Goal: Task Accomplishment & Management: Manage account settings

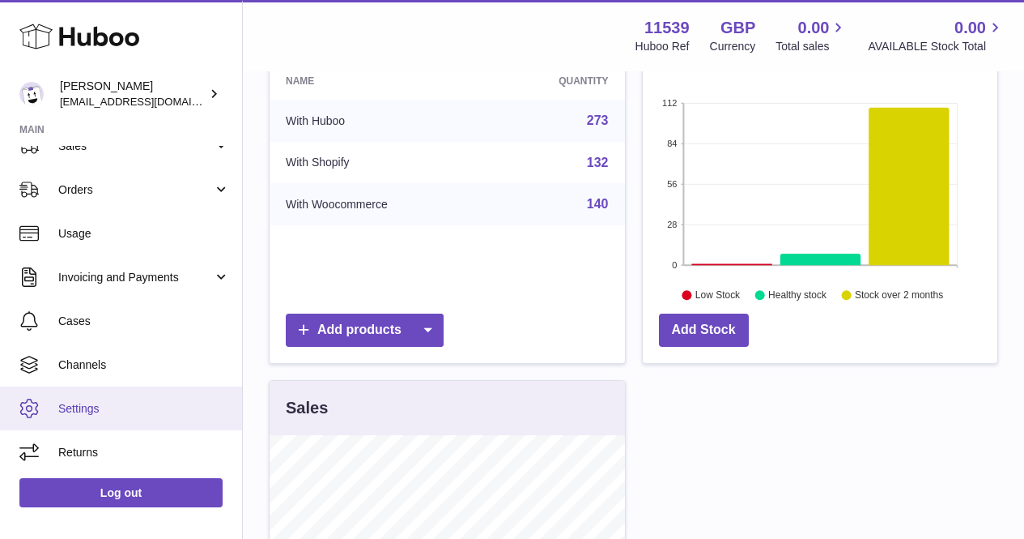
scroll to position [405, 0]
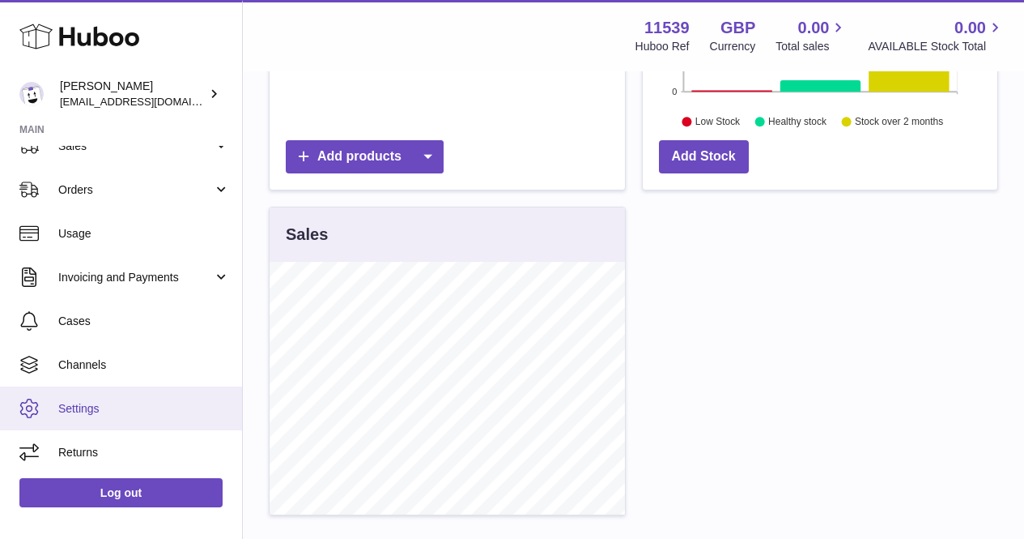
click at [118, 407] on span "Settings" at bounding box center [144, 408] width 172 height 15
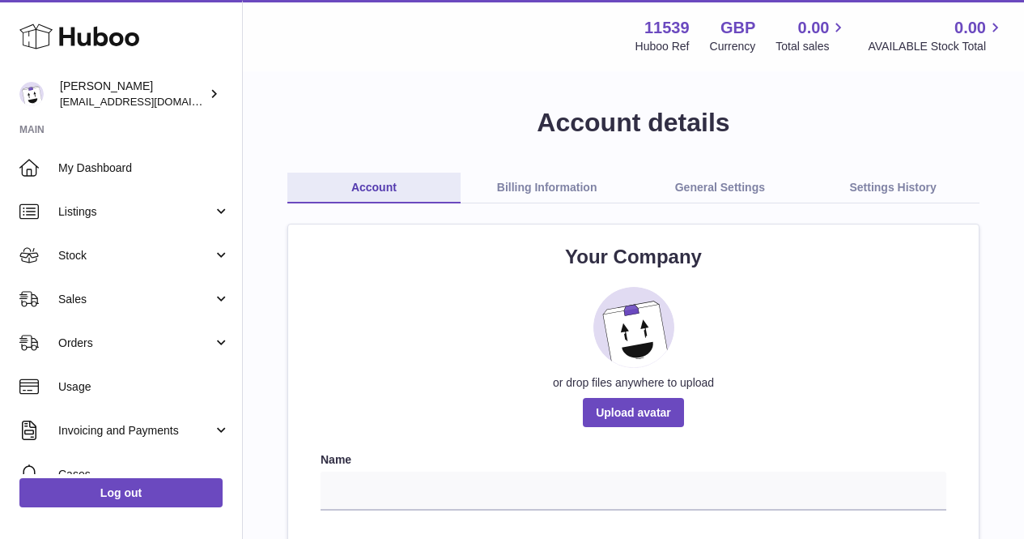
click at [528, 189] on link "Billing Information" at bounding box center [547, 187] width 173 height 31
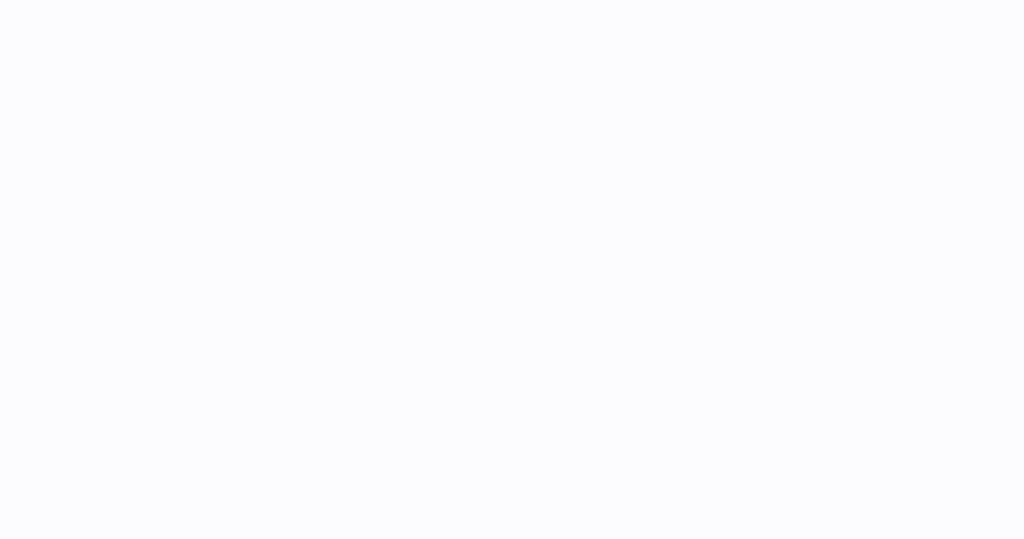
select select "**"
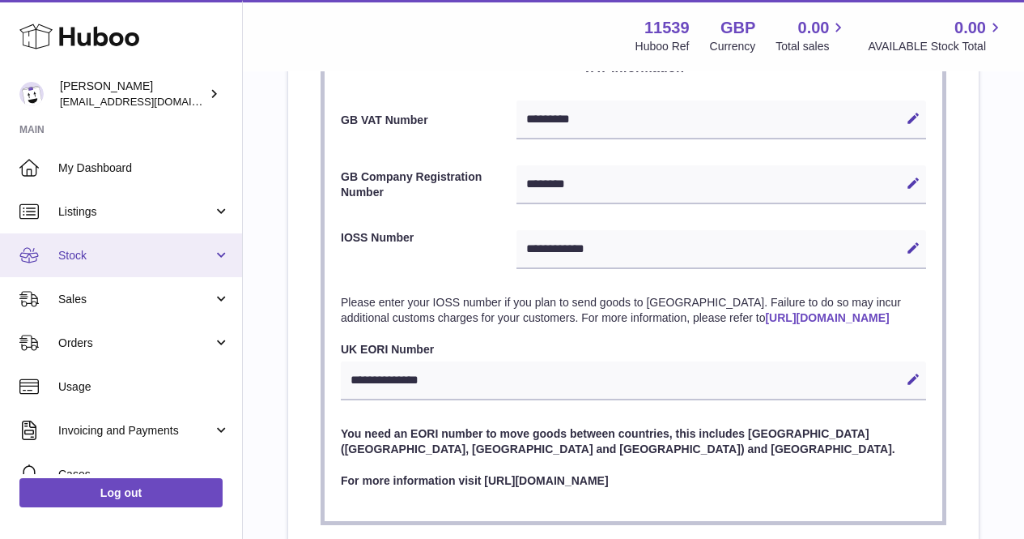
scroll to position [672, 0]
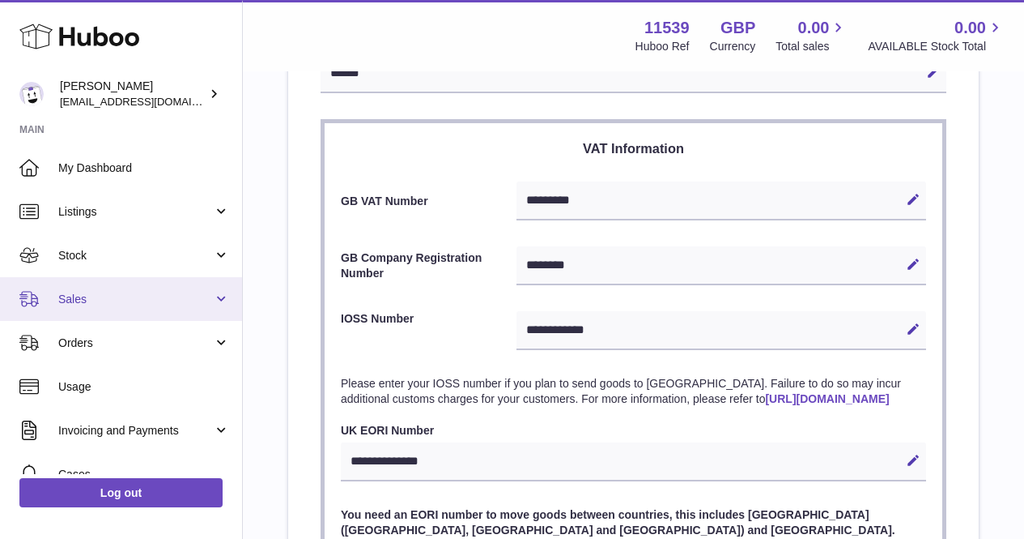
click at [170, 299] on span "Sales" at bounding box center [135, 299] width 155 height 15
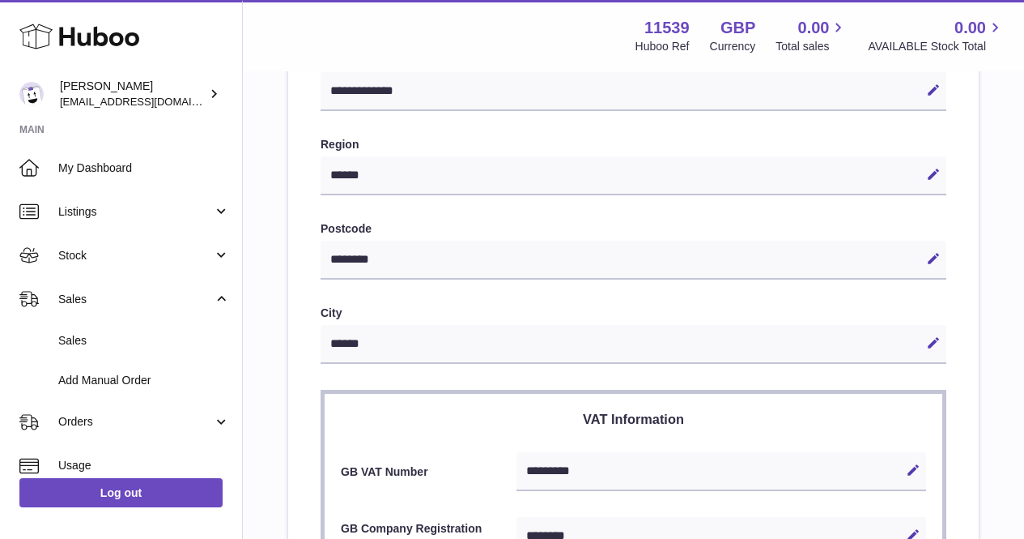
scroll to position [186, 0]
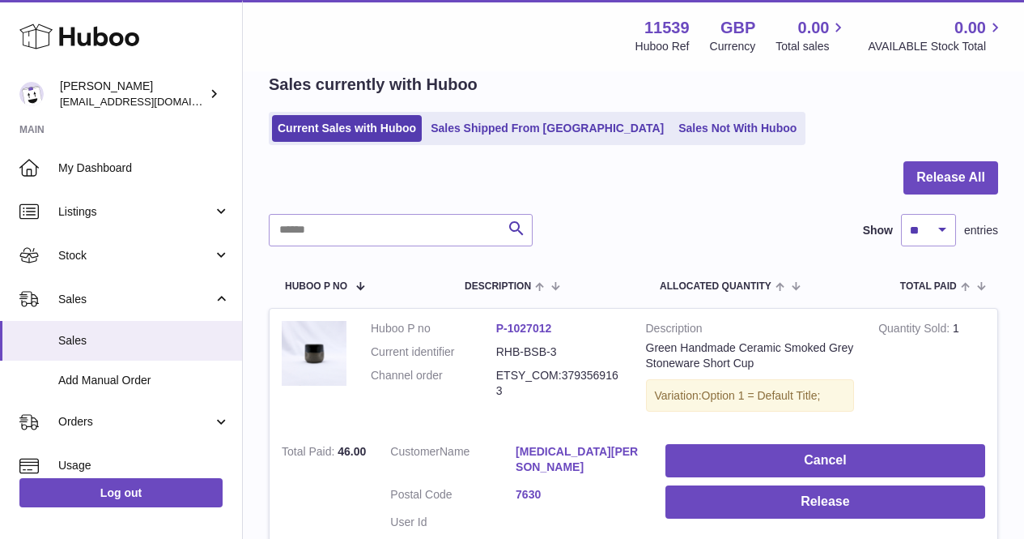
scroll to position [162, 0]
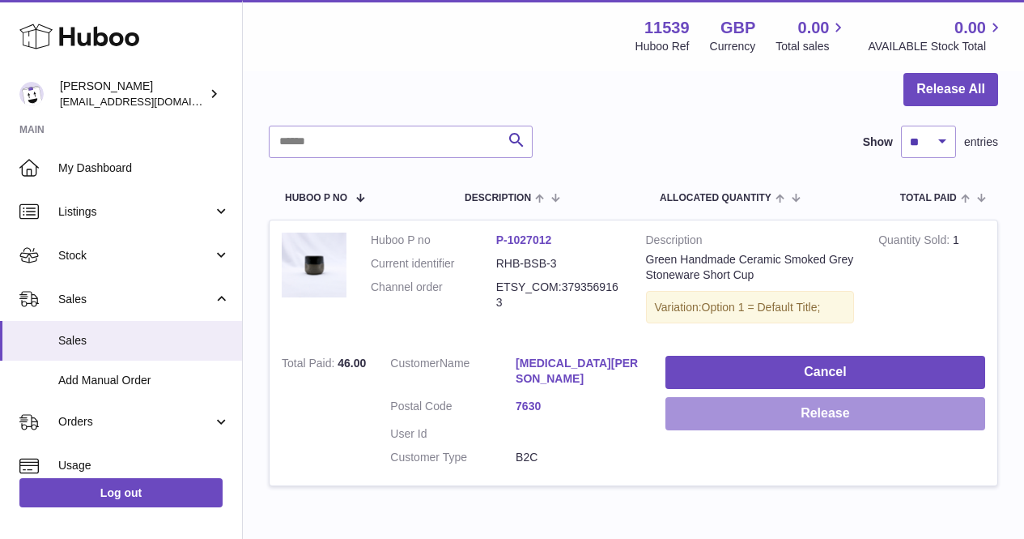
click at [718, 420] on button "Release" at bounding box center [826, 413] width 320 height 33
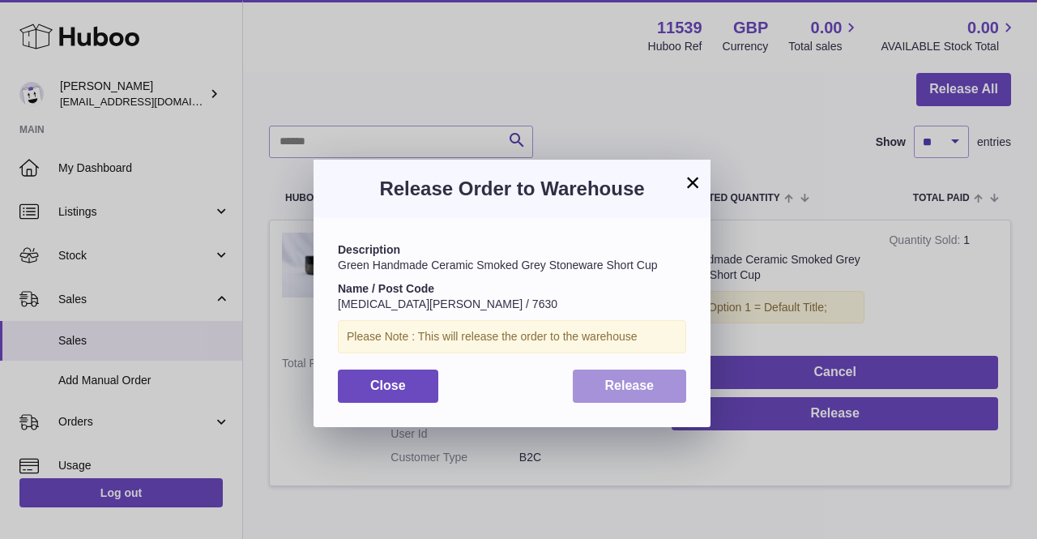
click at [635, 381] on span "Release" at bounding box center [629, 385] width 49 height 14
